Goal: Transaction & Acquisition: Purchase product/service

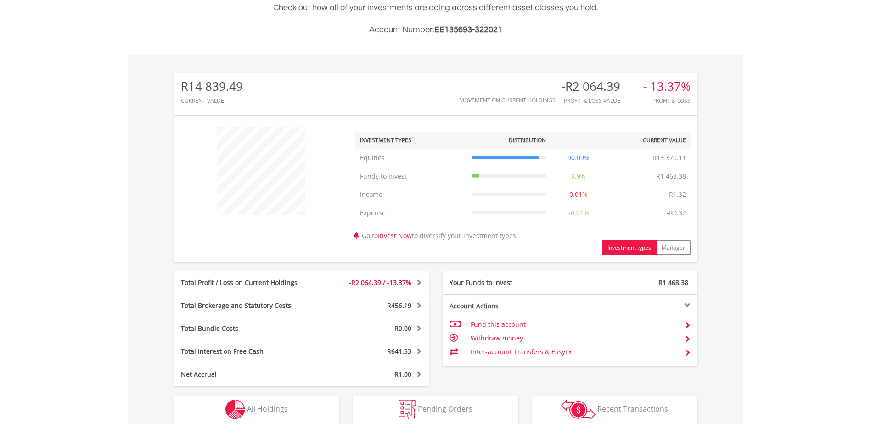
scroll to position [275, 0]
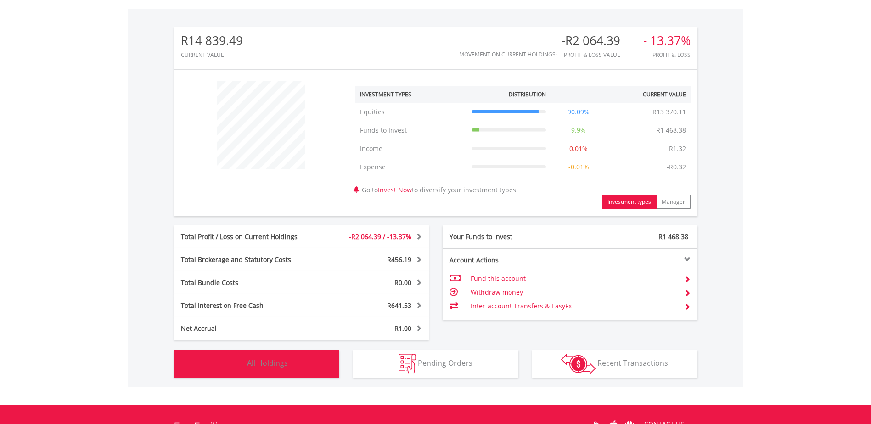
click at [282, 366] on span "All Holdings" at bounding box center [267, 363] width 41 height 10
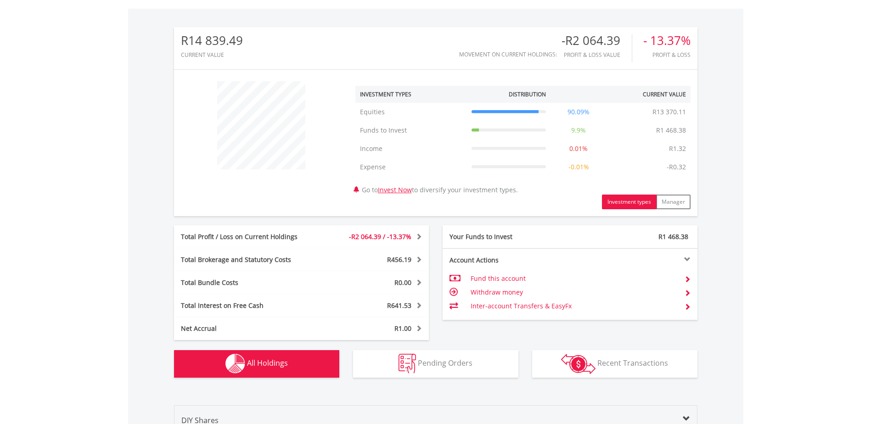
scroll to position [681, 0]
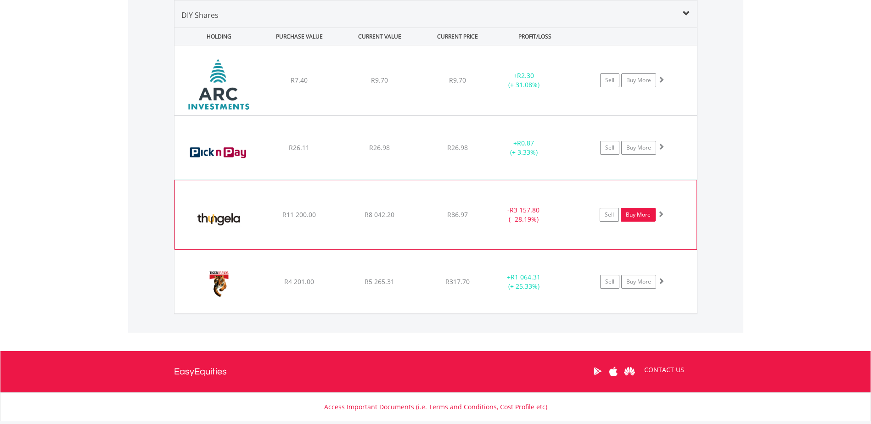
click at [636, 213] on link "Buy More" at bounding box center [638, 215] width 35 height 14
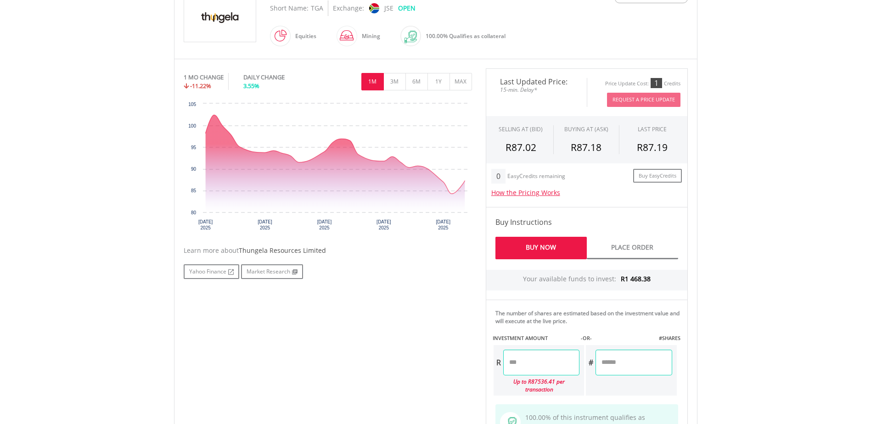
scroll to position [229, 0]
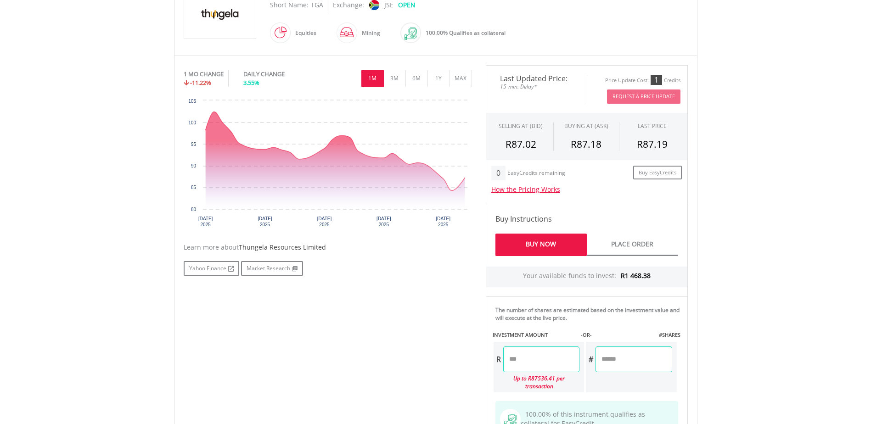
click at [536, 361] on input "number" at bounding box center [541, 360] width 76 height 26
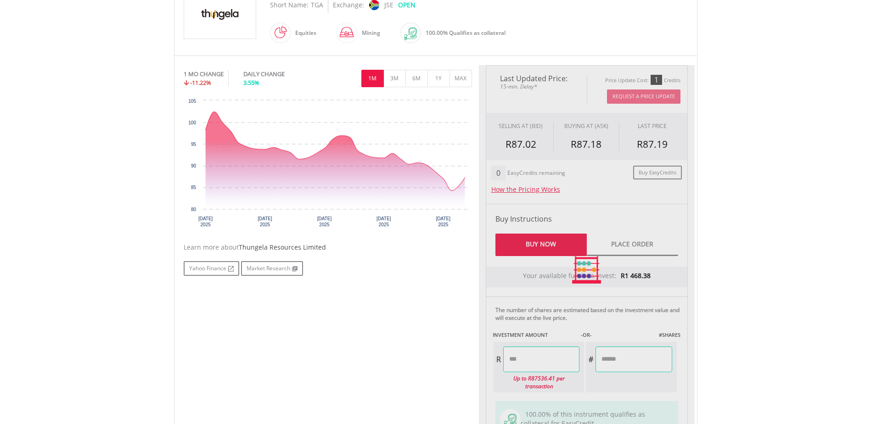
type input "*******"
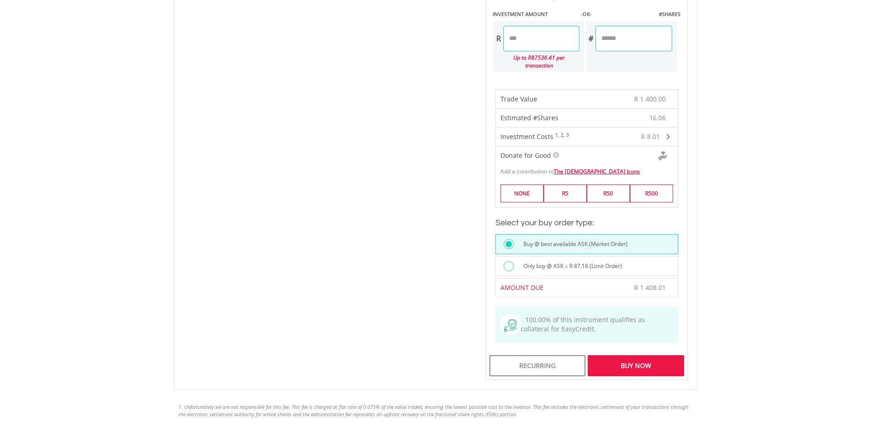
scroll to position [551, 0]
click at [629, 356] on div "Buy Now" at bounding box center [635, 365] width 96 height 21
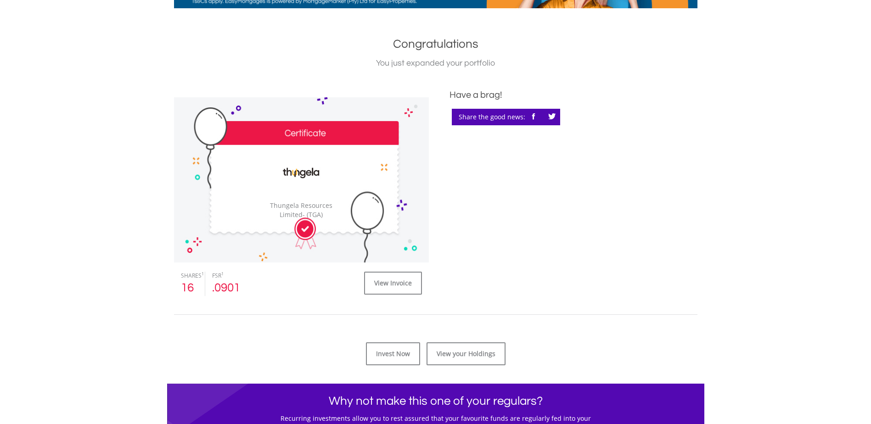
scroll to position [184, 0]
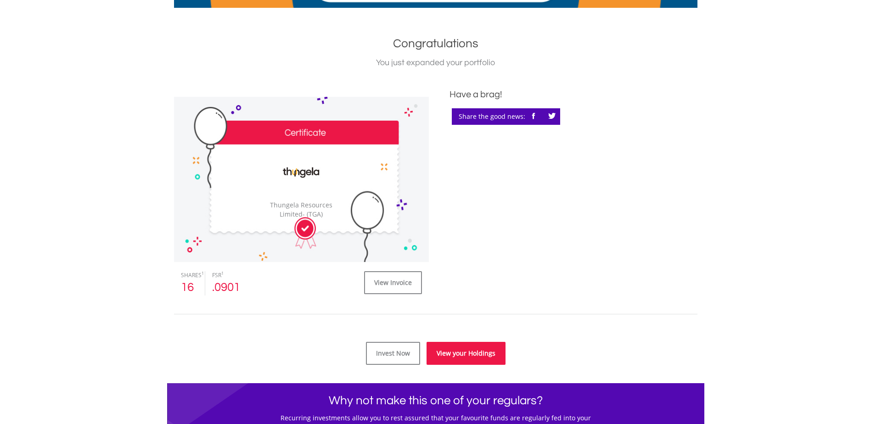
drag, startPoint x: 452, startPoint y: 360, endPoint x: 458, endPoint y: 360, distance: 6.0
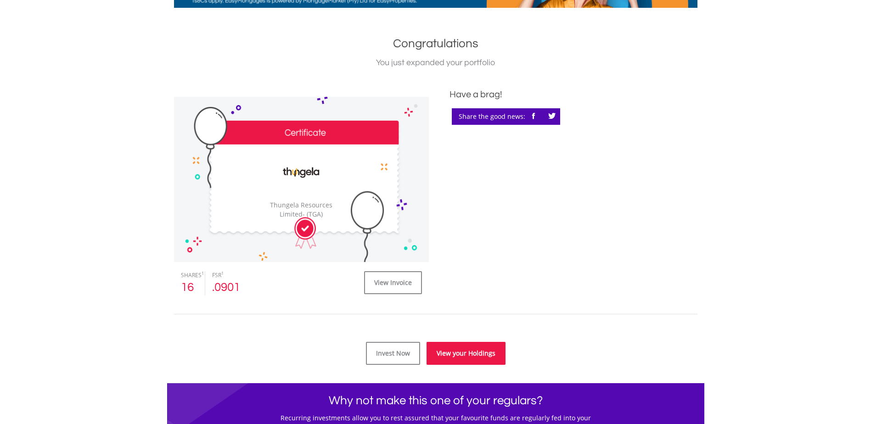
click at [452, 360] on link "View your Holdings" at bounding box center [465, 353] width 79 height 23
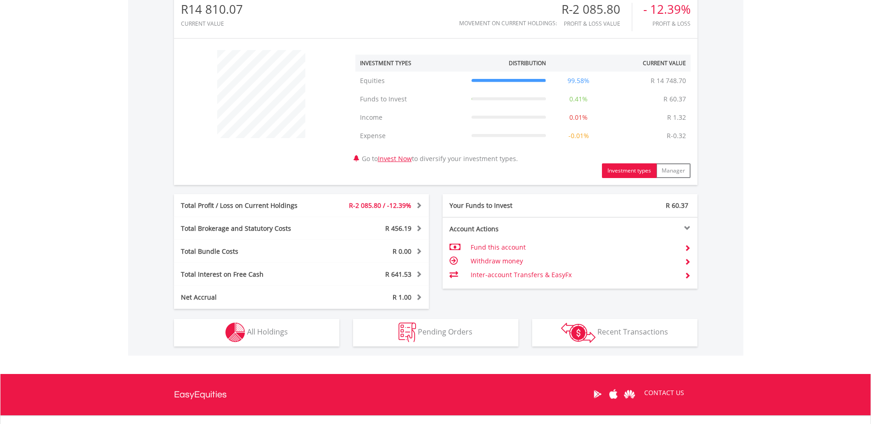
scroll to position [321, 0]
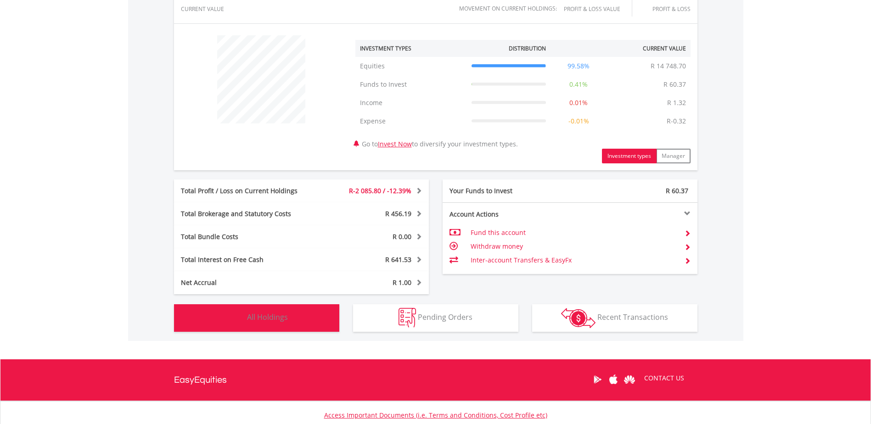
click at [310, 312] on button "Holdings All Holdings" at bounding box center [256, 318] width 165 height 28
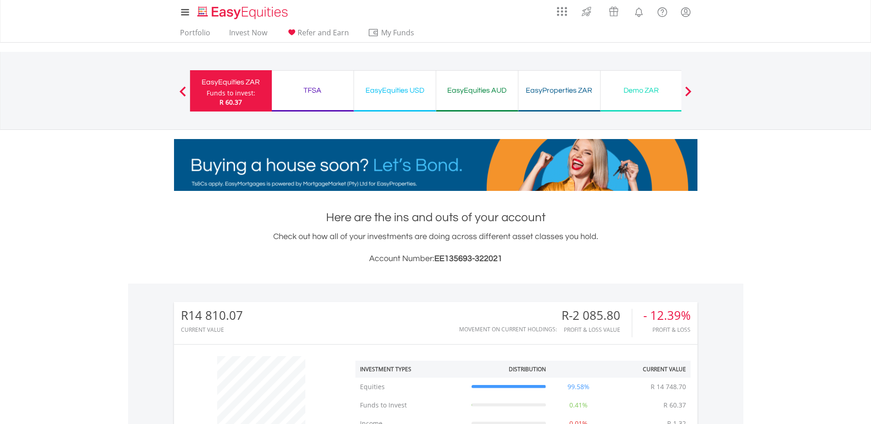
scroll to position [0, 0]
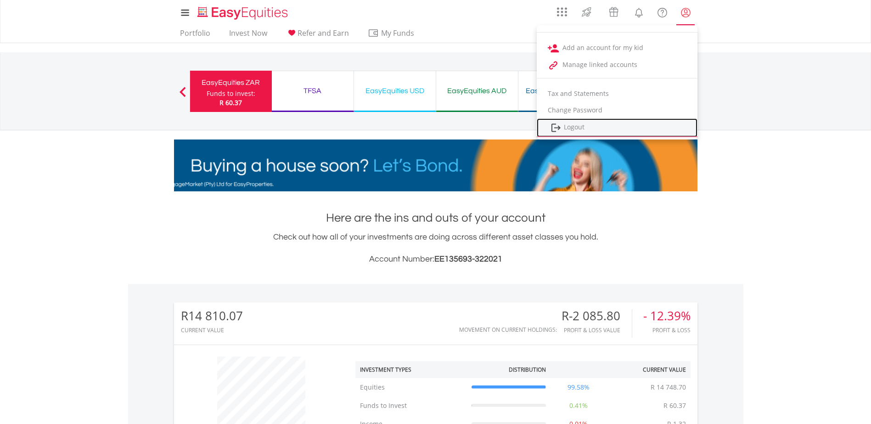
click at [566, 126] on link "Logout" at bounding box center [617, 127] width 161 height 19
